Goal: Transaction & Acquisition: Book appointment/travel/reservation

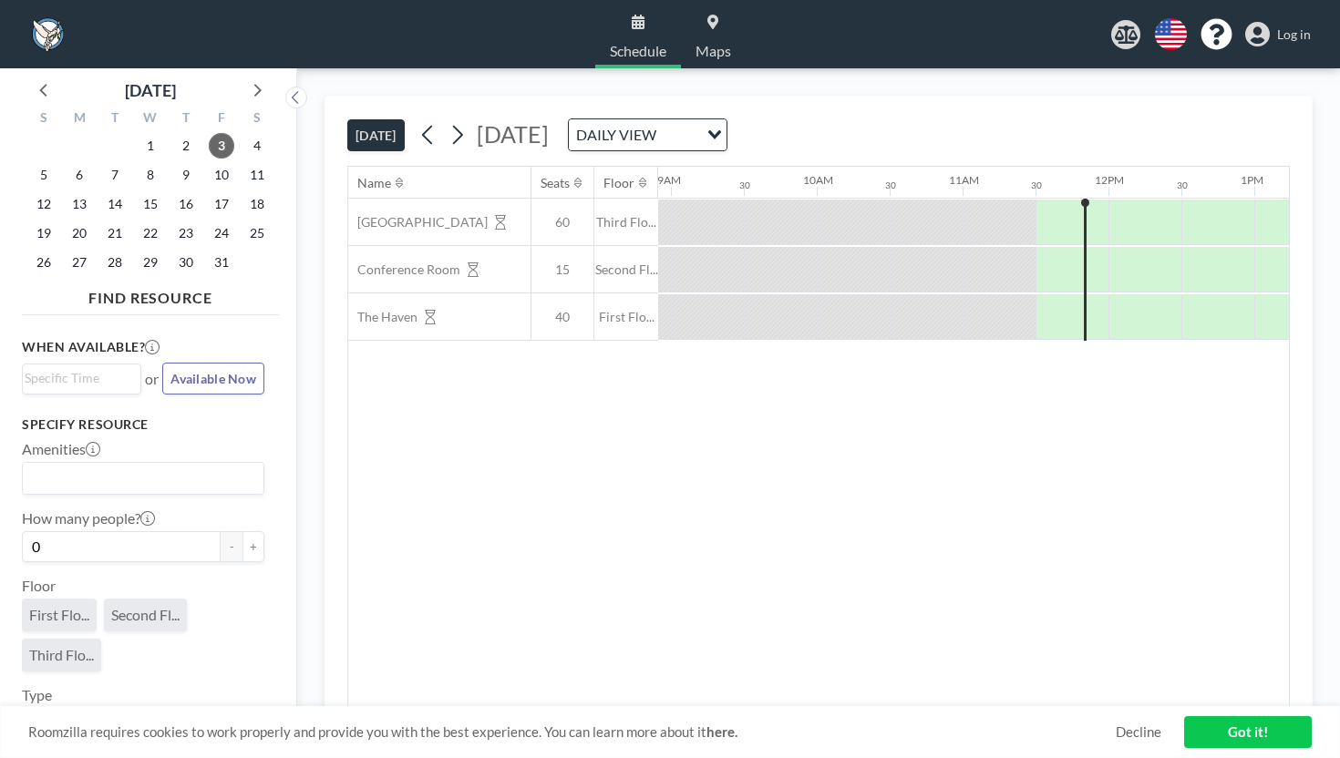
scroll to position [0, 1303]
click at [244, 77] on icon at bounding box center [256, 89] width 24 height 24
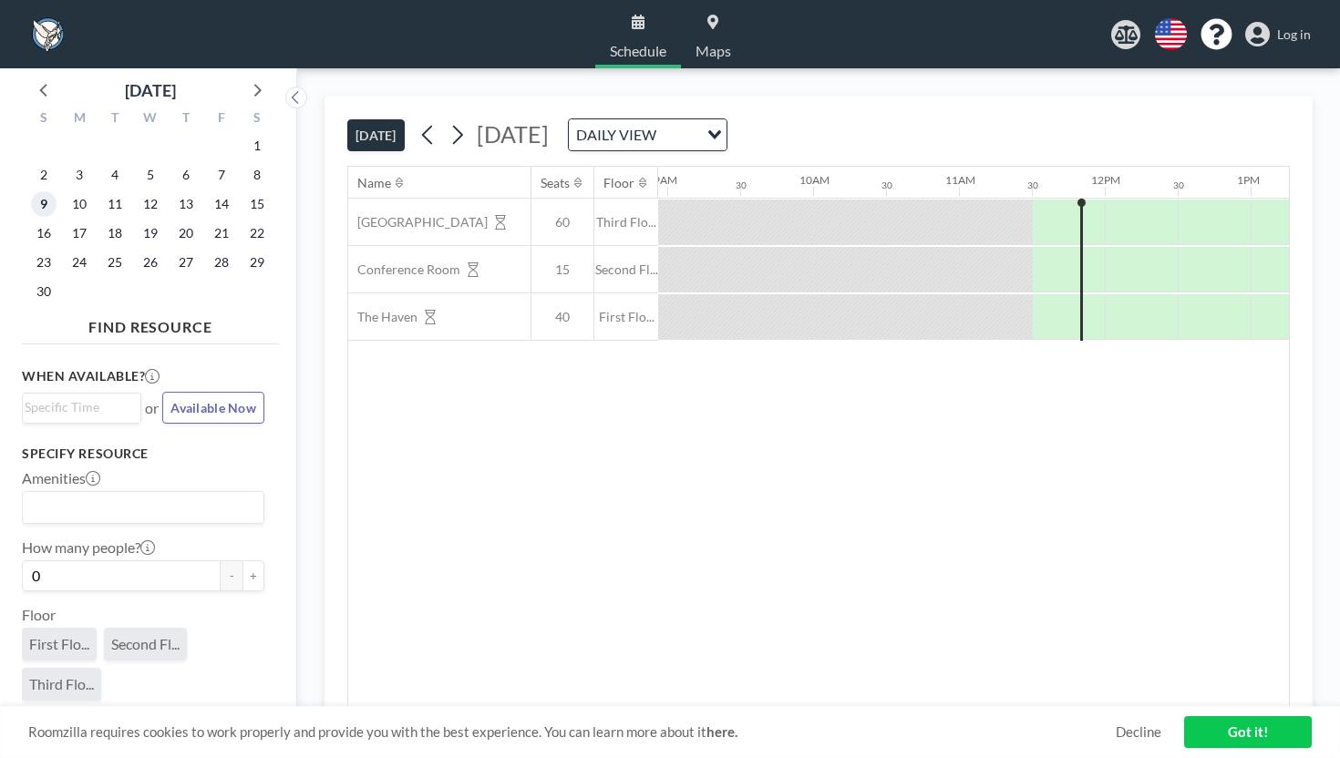
click at [36, 191] on span "9" at bounding box center [44, 204] width 26 height 26
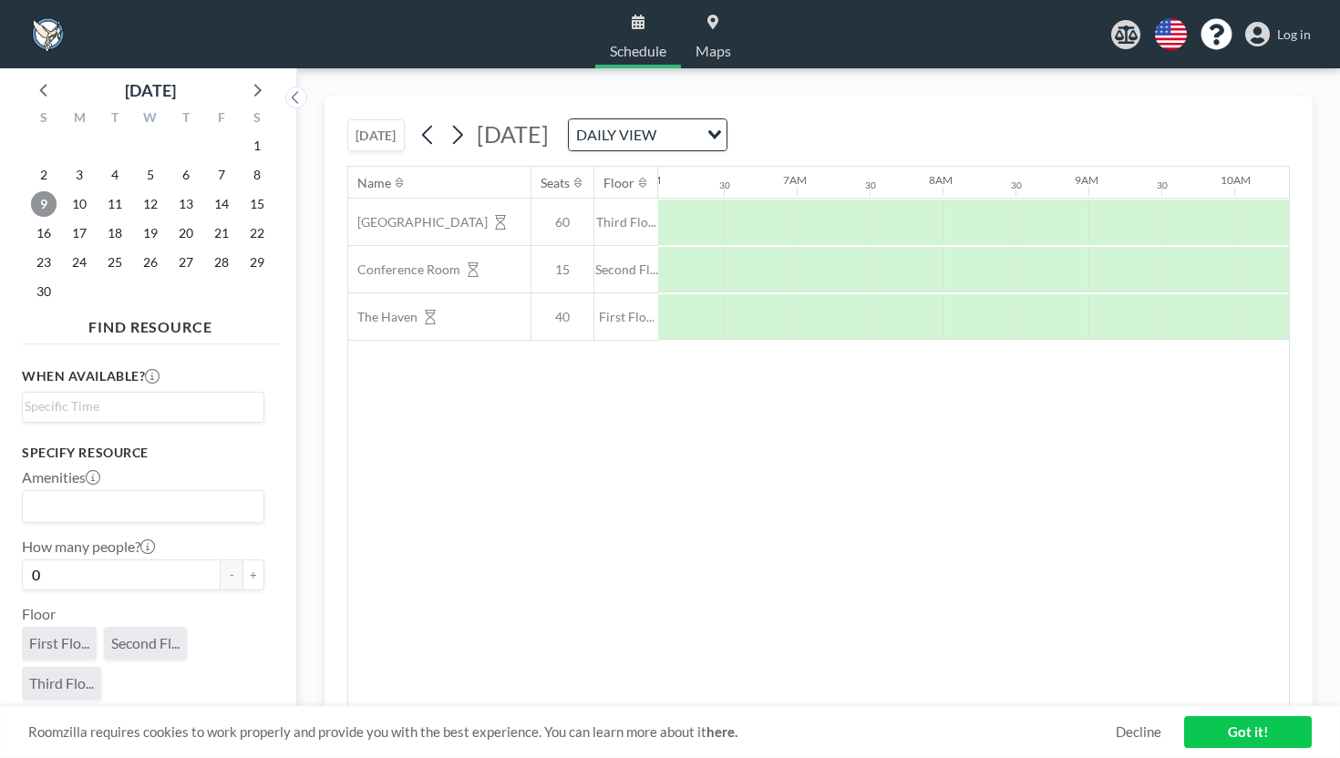
scroll to position [0, 889]
click at [107, 396] on input "Search for option" at bounding box center [139, 407] width 229 height 22
click at [87, 592] on li "1:30 pm" at bounding box center [143, 606] width 239 height 29
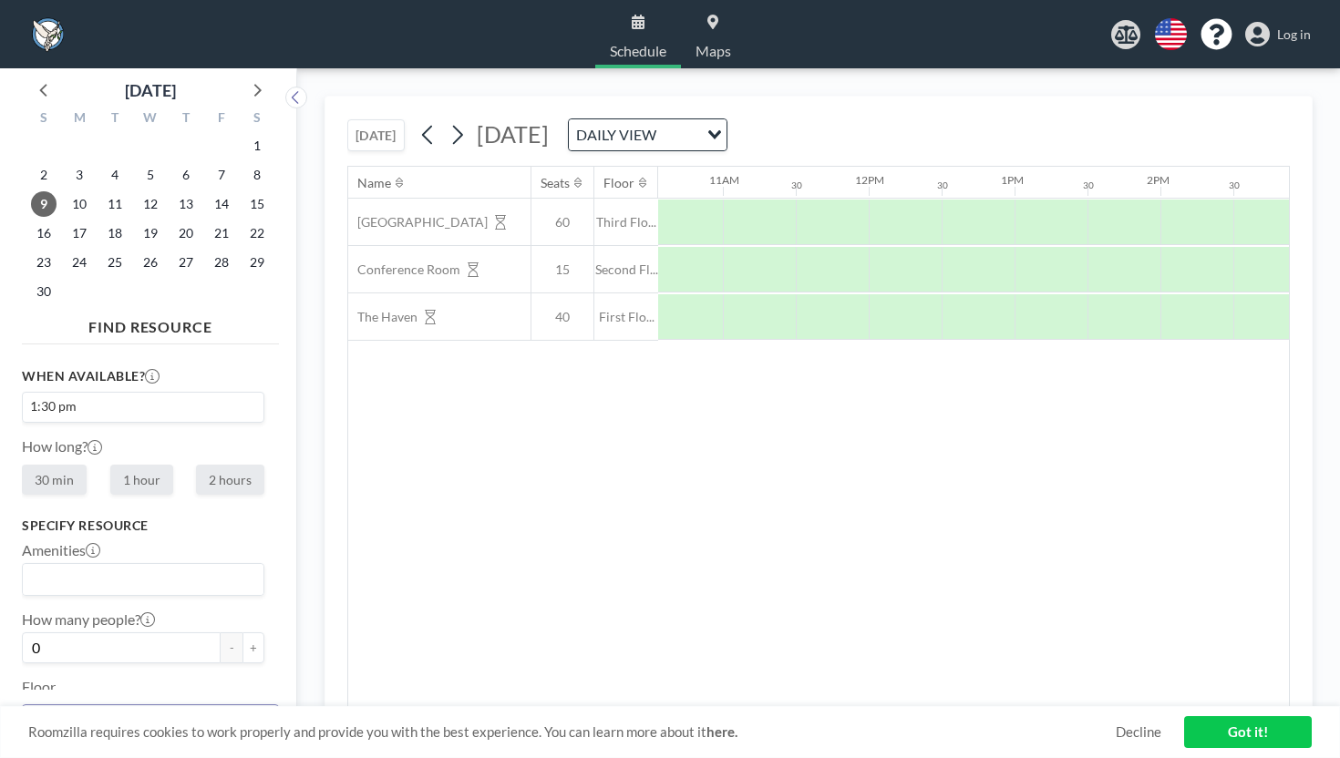
scroll to position [0, 1540]
click at [196, 465] on label "2 hours" at bounding box center [230, 480] width 68 height 30
radio input "true"
click at [49, 393] on div "1:30 pm" at bounding box center [139, 406] width 232 height 26
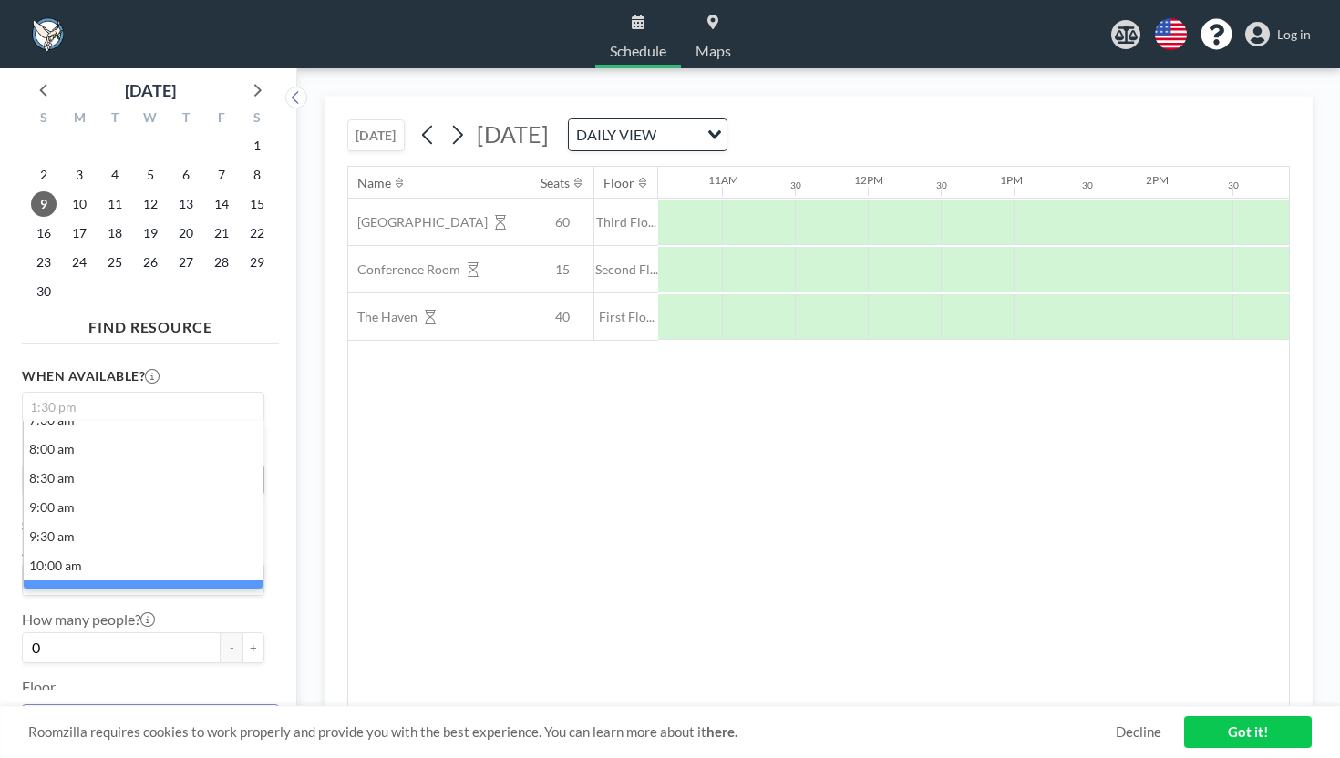
scroll to position [491, 0]
click at [49, 663] on li "12:30 pm" at bounding box center [143, 677] width 239 height 29
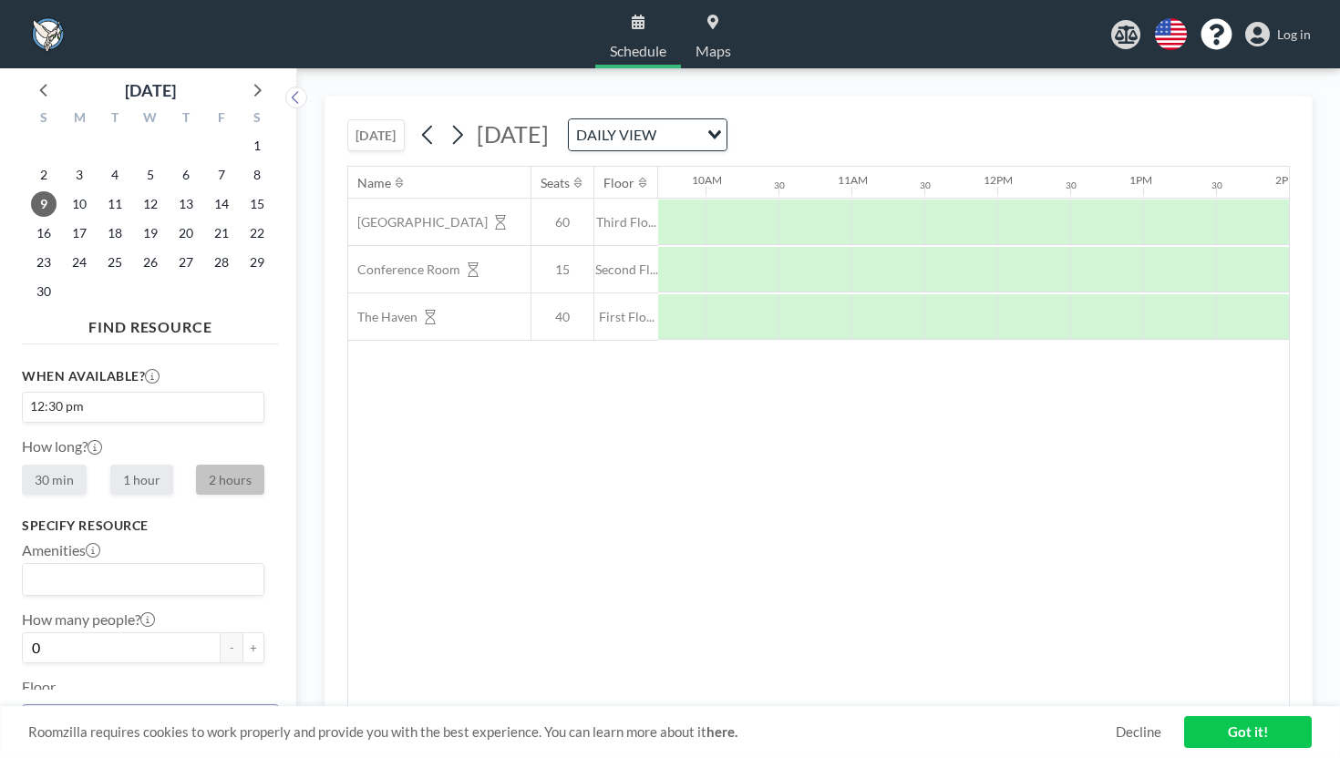
scroll to position [0, 1422]
click at [87, 440] on icon at bounding box center [94, 447] width 15 height 15
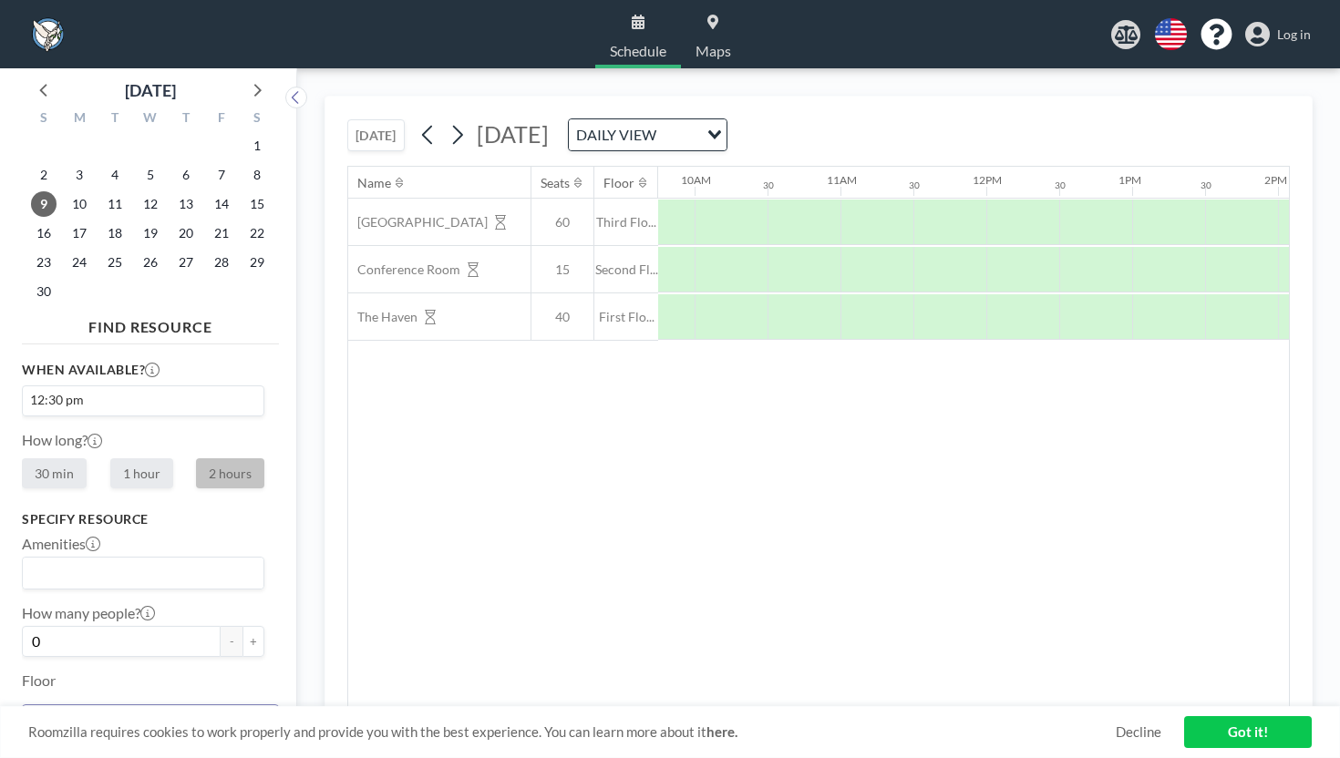
scroll to position [0, 0]
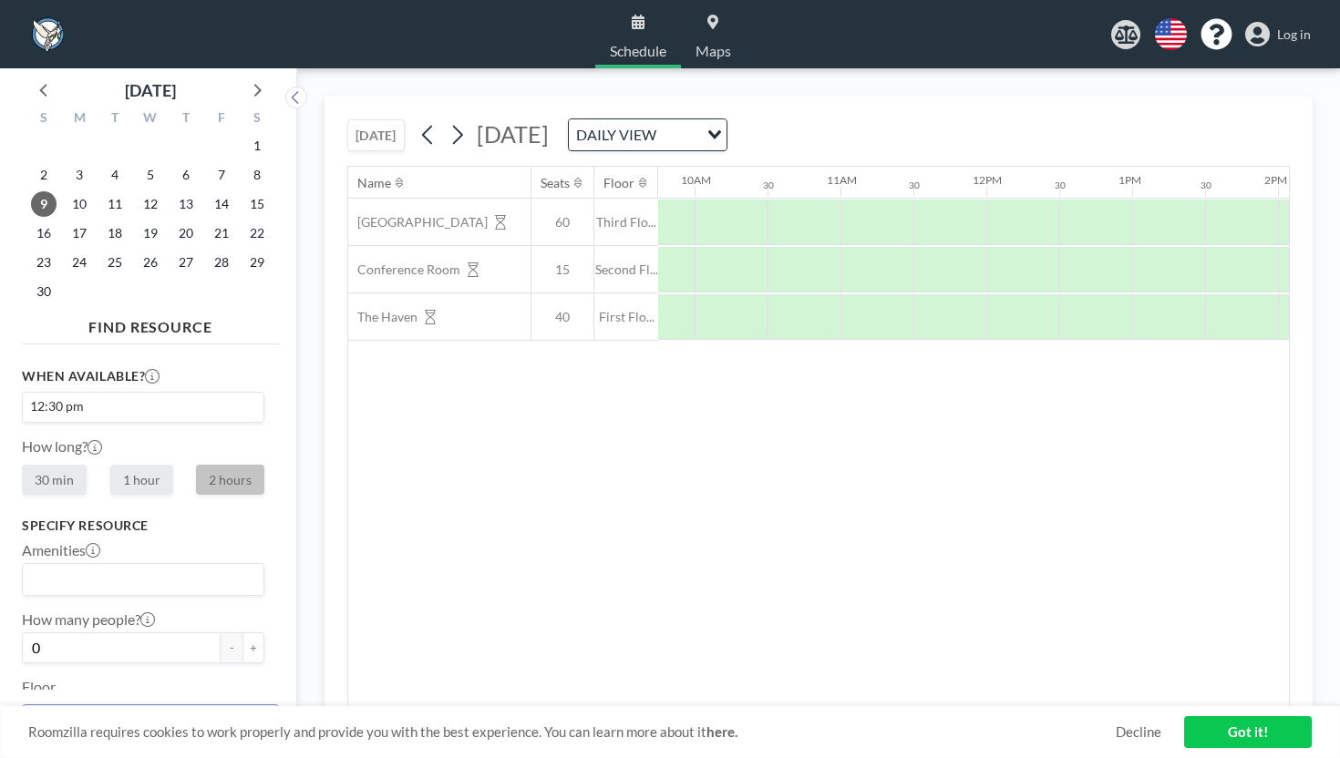
click at [196, 465] on label "2 hours" at bounding box center [230, 480] width 68 height 30
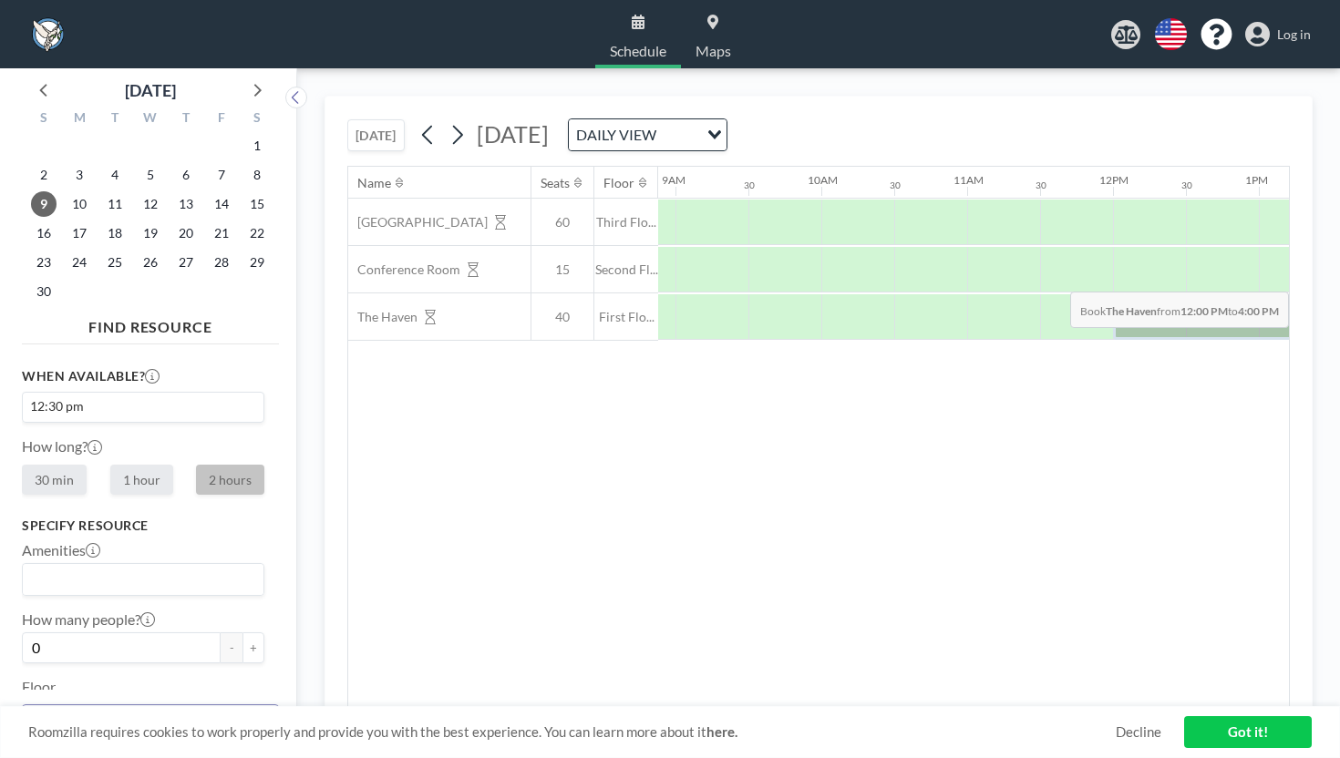
drag, startPoint x: 704, startPoint y: 255, endPoint x: 1127, endPoint y: 249, distance: 423.8
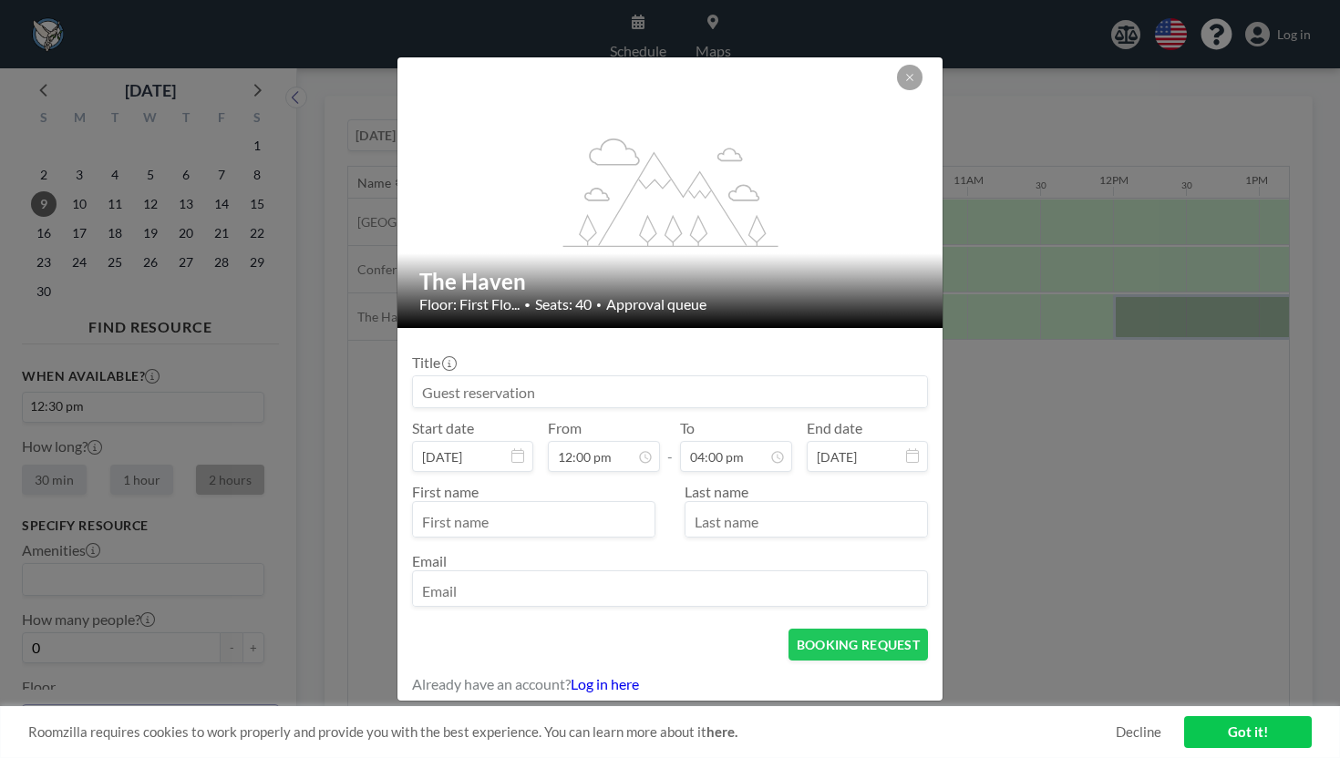
click at [627, 386] on input at bounding box center [670, 391] width 514 height 31
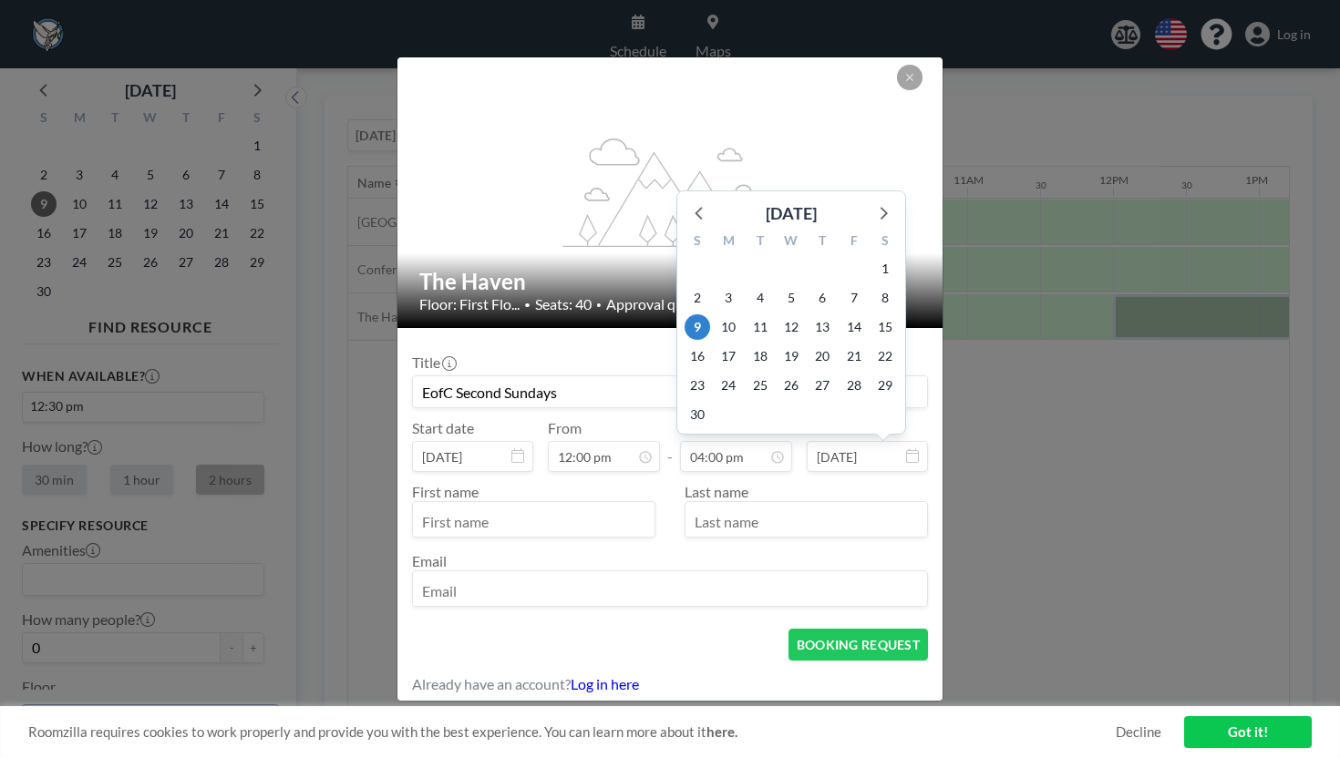
scroll to position [931, 0]
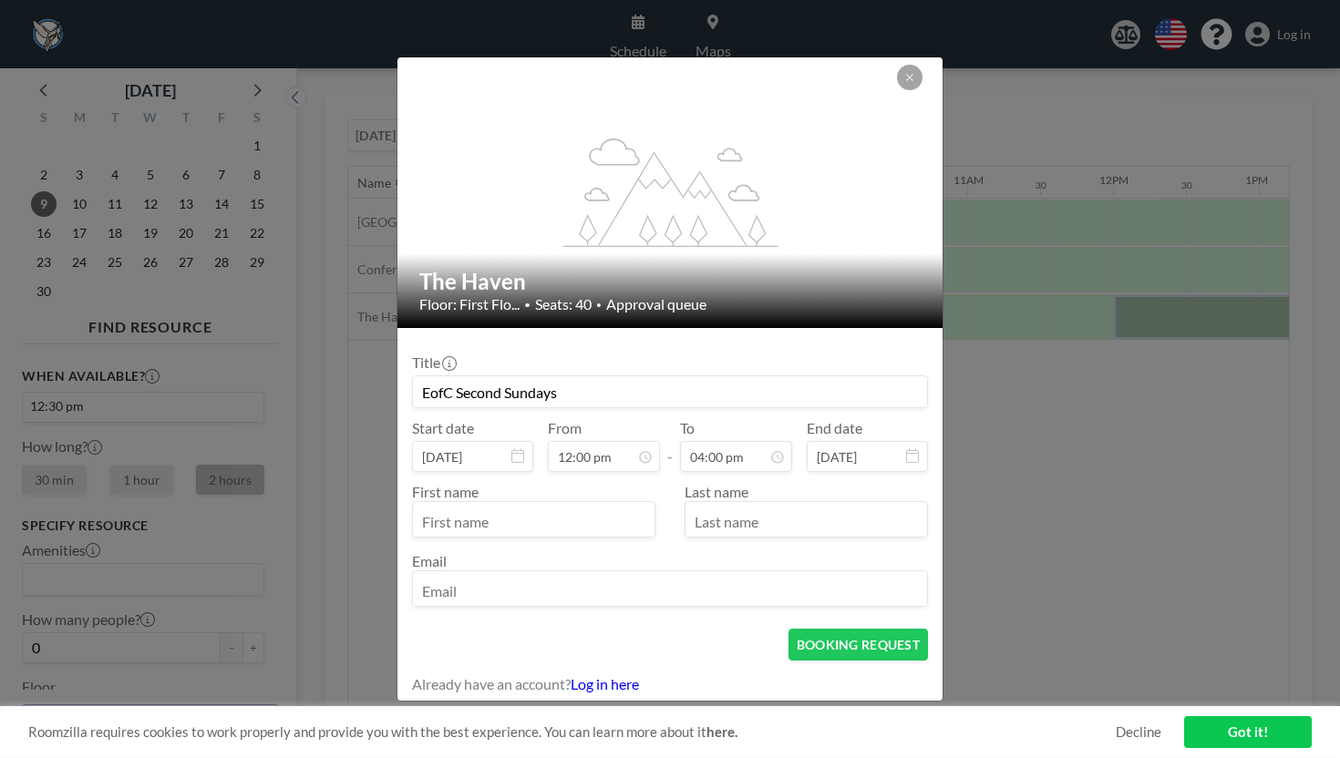
type input "EofC Second Sundays"
click at [536, 506] on input "text" at bounding box center [533, 521] width 241 height 31
type input "Mara"
click at [764, 506] on input "text" at bounding box center [805, 521] width 241 height 31
type input "[PERSON_NAME]"
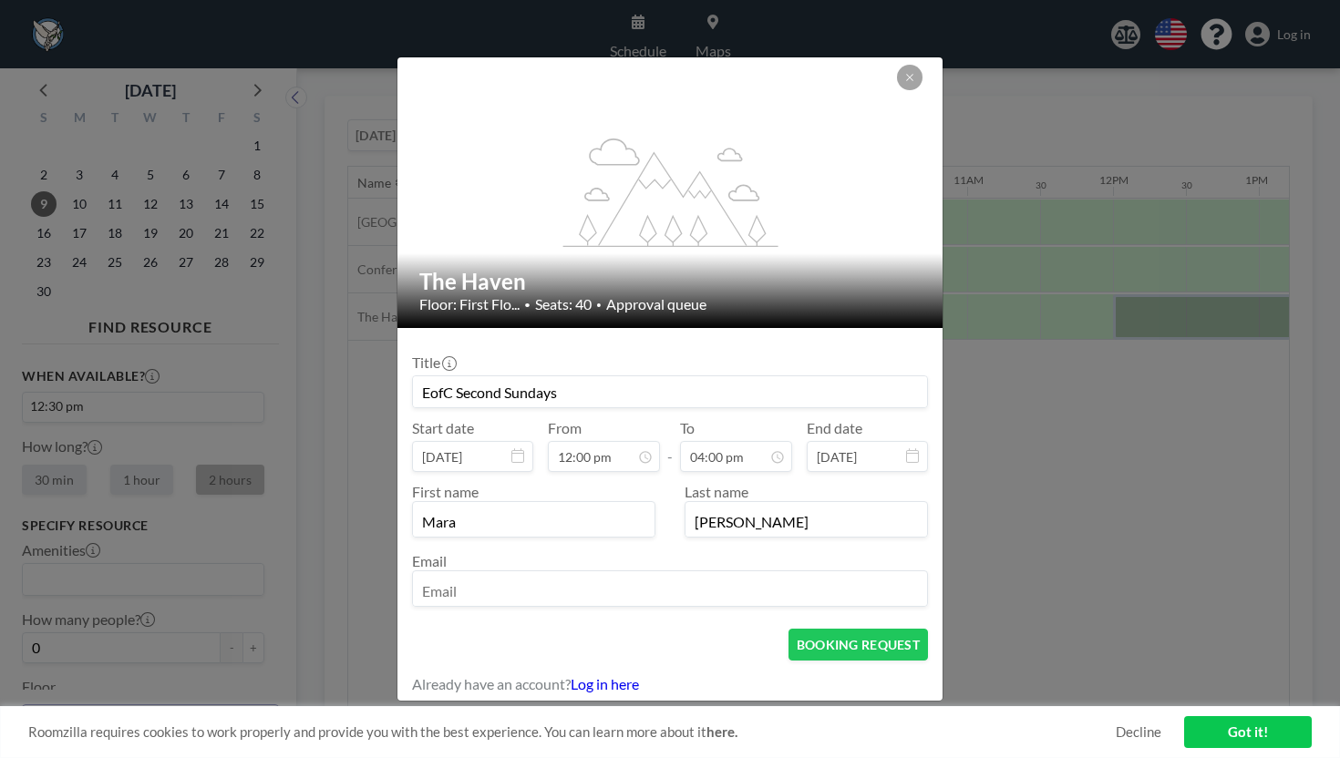
click at [688, 575] on input "email" at bounding box center [670, 590] width 514 height 31
type input "[EMAIL_ADDRESS][DOMAIN_NAME]"
click at [732, 629] on div "BOOKING REQUEST" at bounding box center [670, 645] width 516 height 32
click at [845, 629] on button "BOOKING REQUEST" at bounding box center [857, 645] width 139 height 32
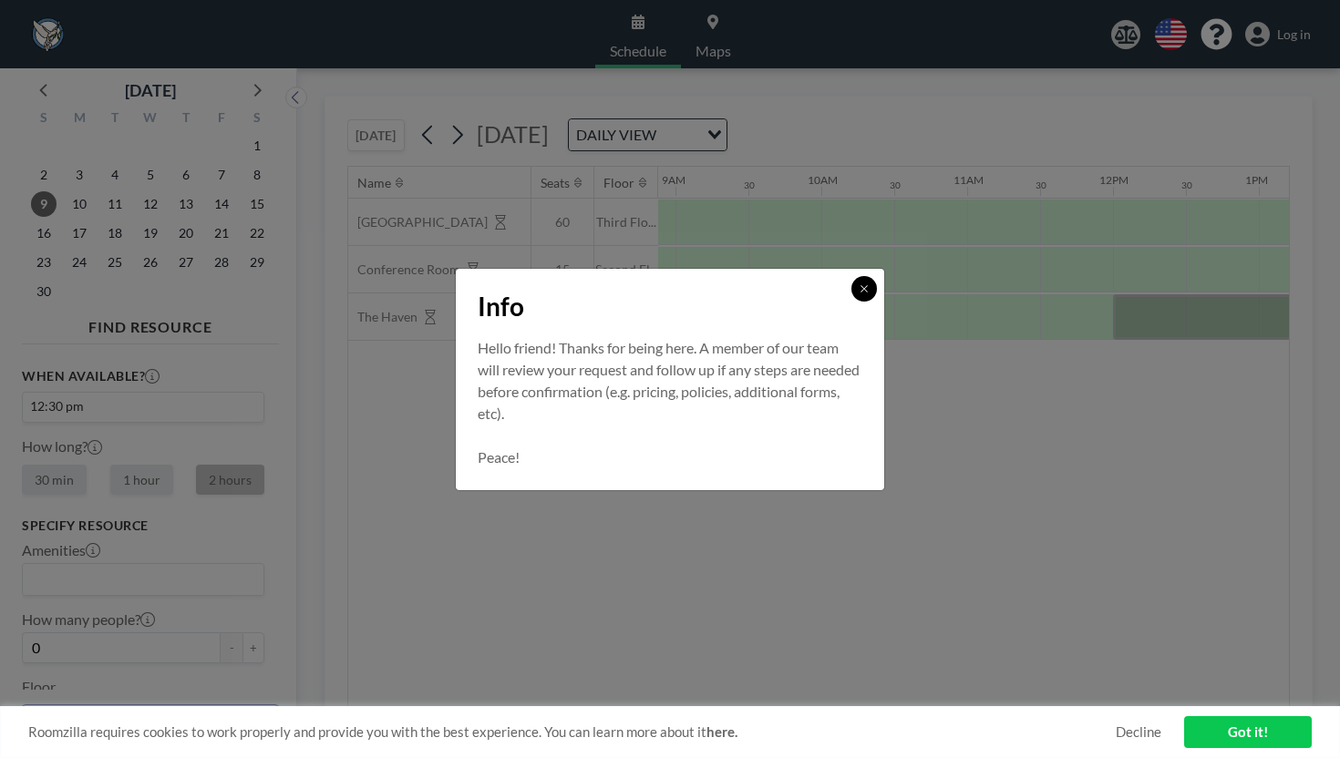
click at [851, 302] on button at bounding box center [864, 289] width 26 height 26
